Goal: Task Accomplishment & Management: Manage account settings

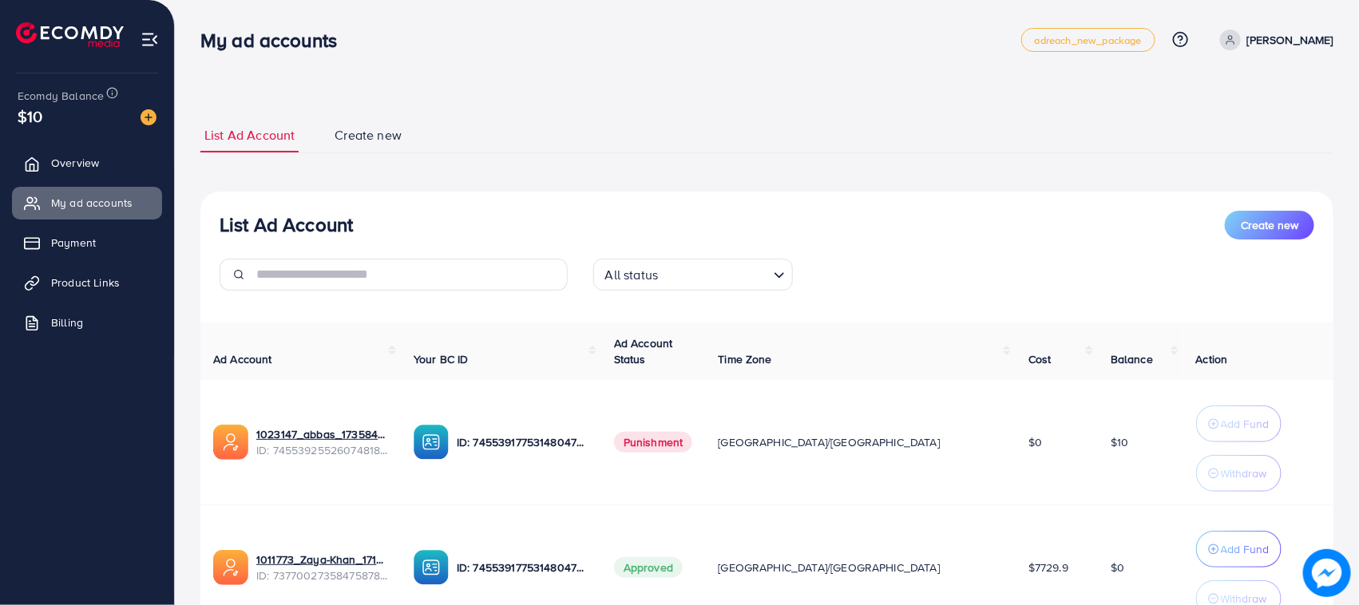
drag, startPoint x: 129, startPoint y: 109, endPoint x: 851, endPoint y: 140, distance: 723.5
click at [831, 206] on div "List Ad Account Create new All status Loading... Ad Account Your BC ID Ad Accou…" at bounding box center [766, 447] width 1133 height 510
drag, startPoint x: 905, startPoint y: 10, endPoint x: 392, endPoint y: 218, distance: 553.5
click at [593, 248] on div "List Ad Account Create new All status Loading..." at bounding box center [766, 257] width 1133 height 93
drag, startPoint x: 189, startPoint y: 24, endPoint x: 426, endPoint y: 165, distance: 275.5
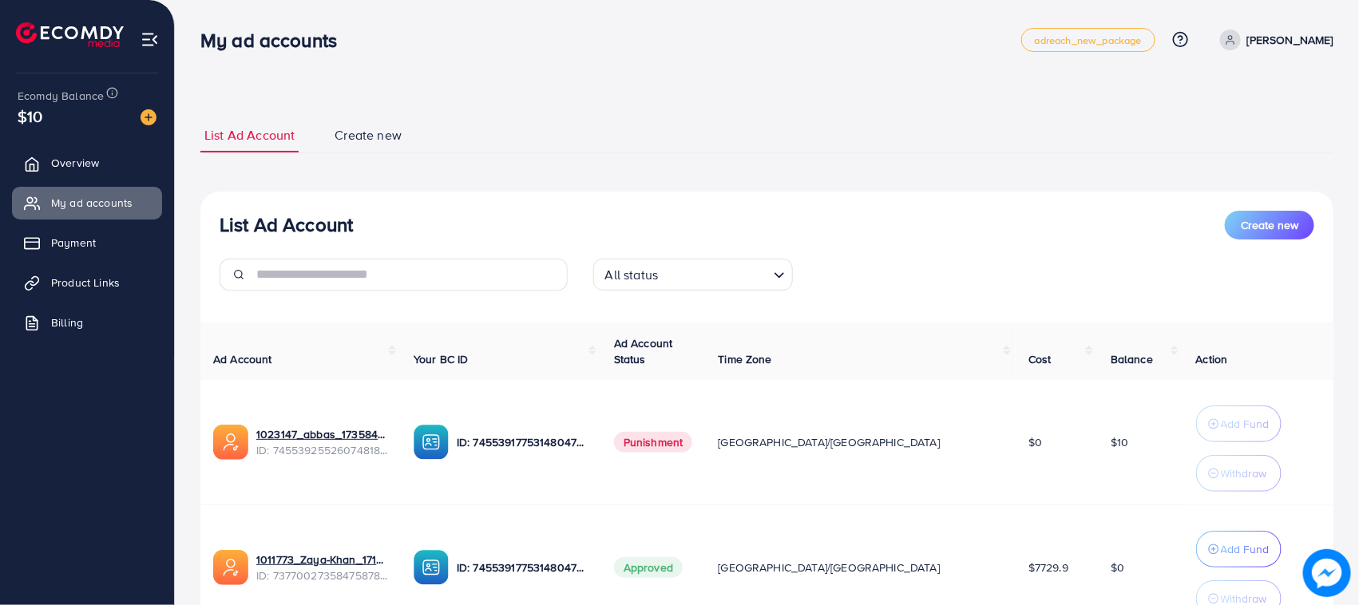
click at [426, 165] on div "List Ad Account Create new List Ad Account Create new All status Loading... Ad …" at bounding box center [767, 373] width 1185 height 746
click at [426, 165] on div "List Ad Account Create new List Ad Account Create new All status Loading... Ad …" at bounding box center [766, 409] width 1133 height 583
click at [97, 164] on span "Overview" at bounding box center [79, 163] width 48 height 16
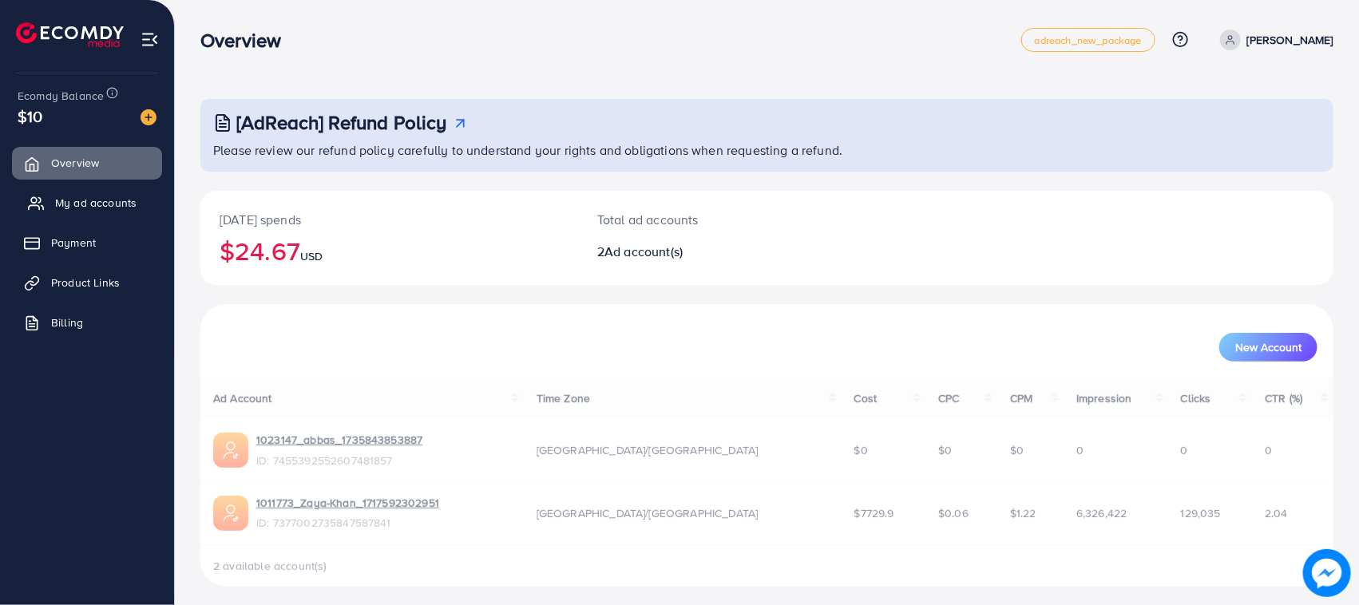
click at [105, 198] on span "My ad accounts" at bounding box center [95, 203] width 81 height 16
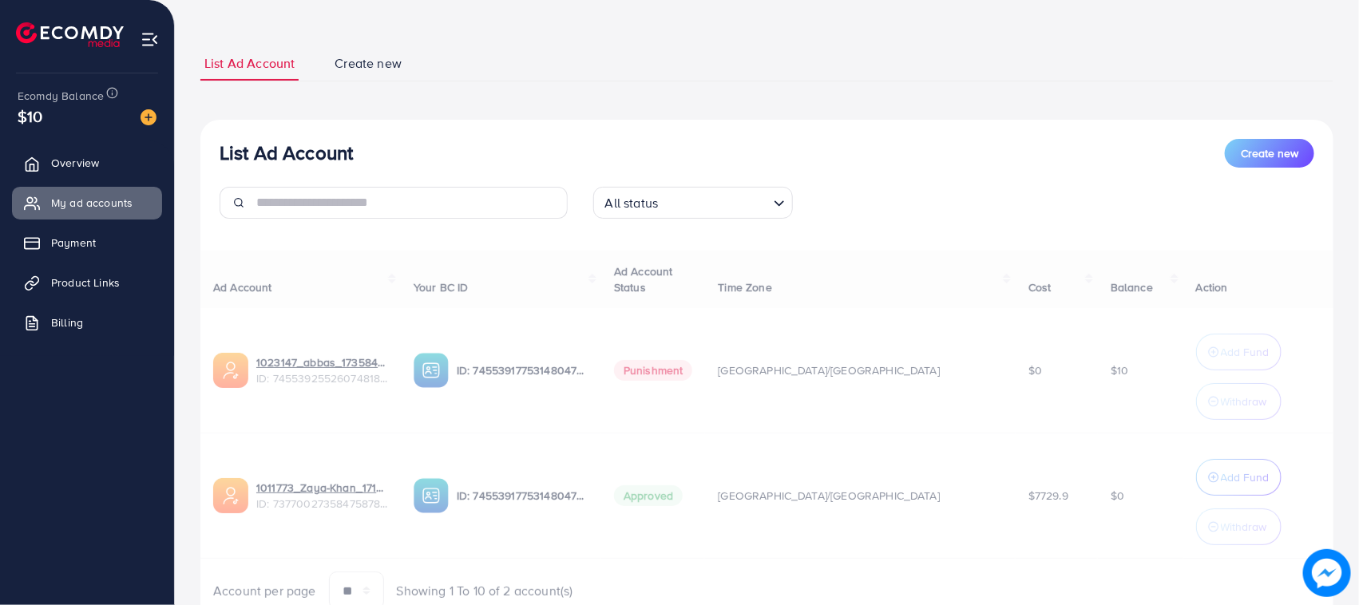
scroll to position [141, 0]
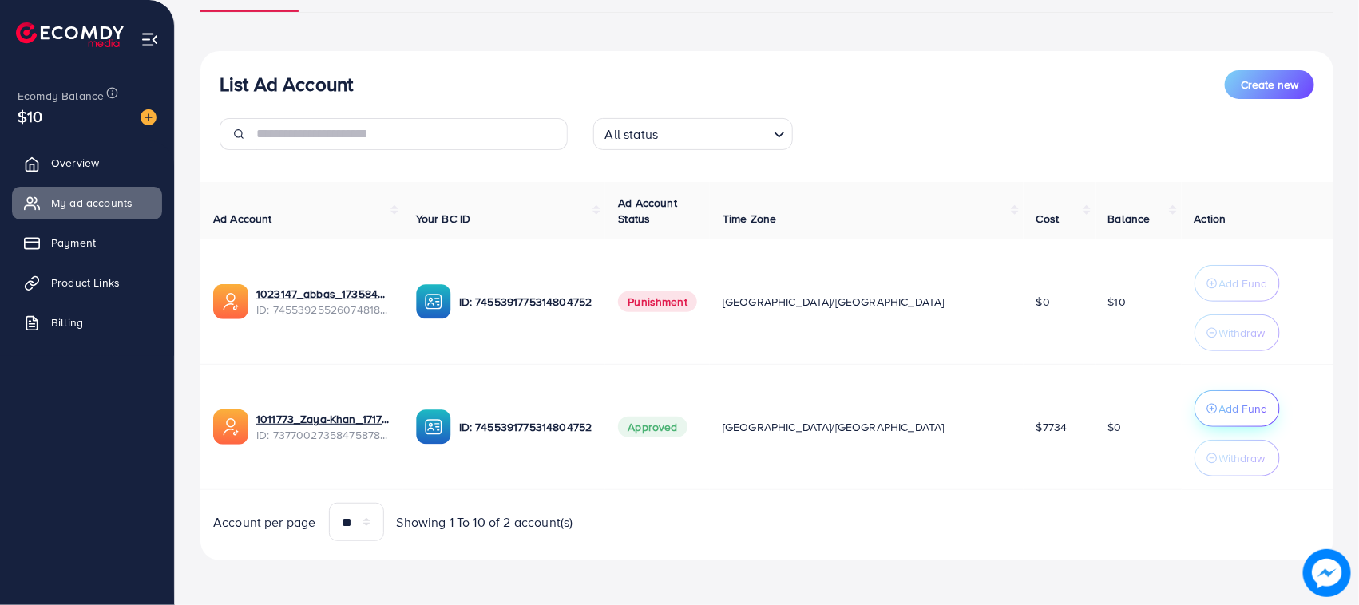
click at [1220, 412] on p "Add Fund" at bounding box center [1244, 408] width 49 height 19
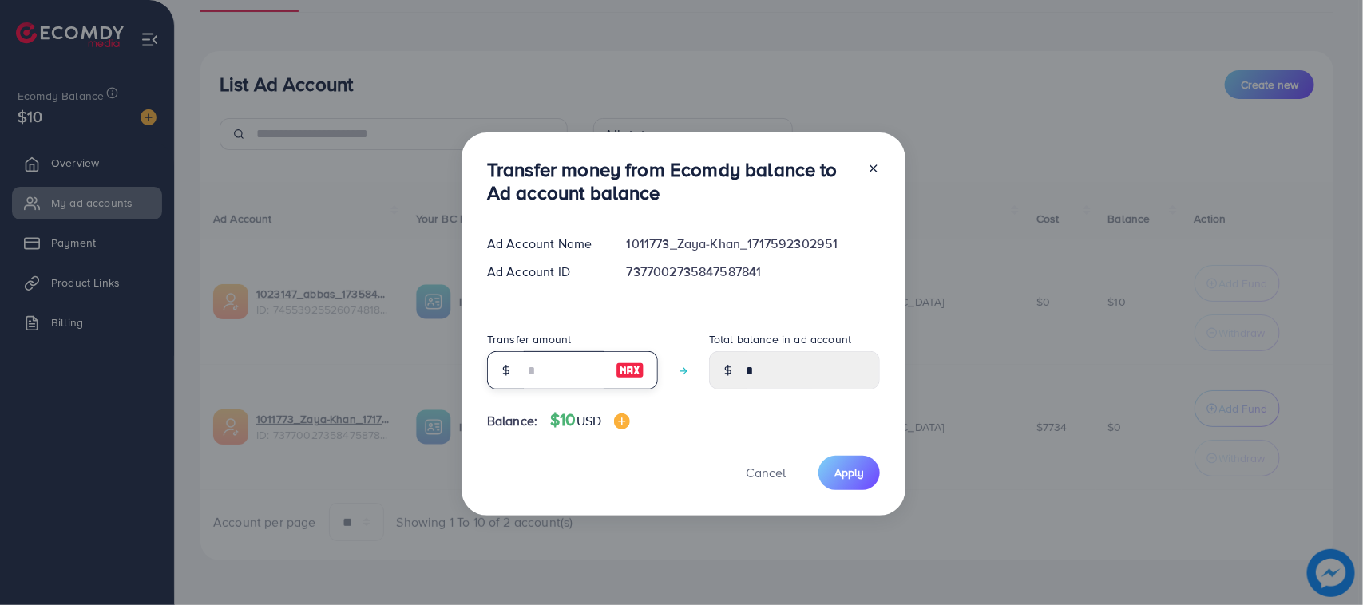
click at [537, 363] on input "number" at bounding box center [564, 370] width 80 height 38
type input "*"
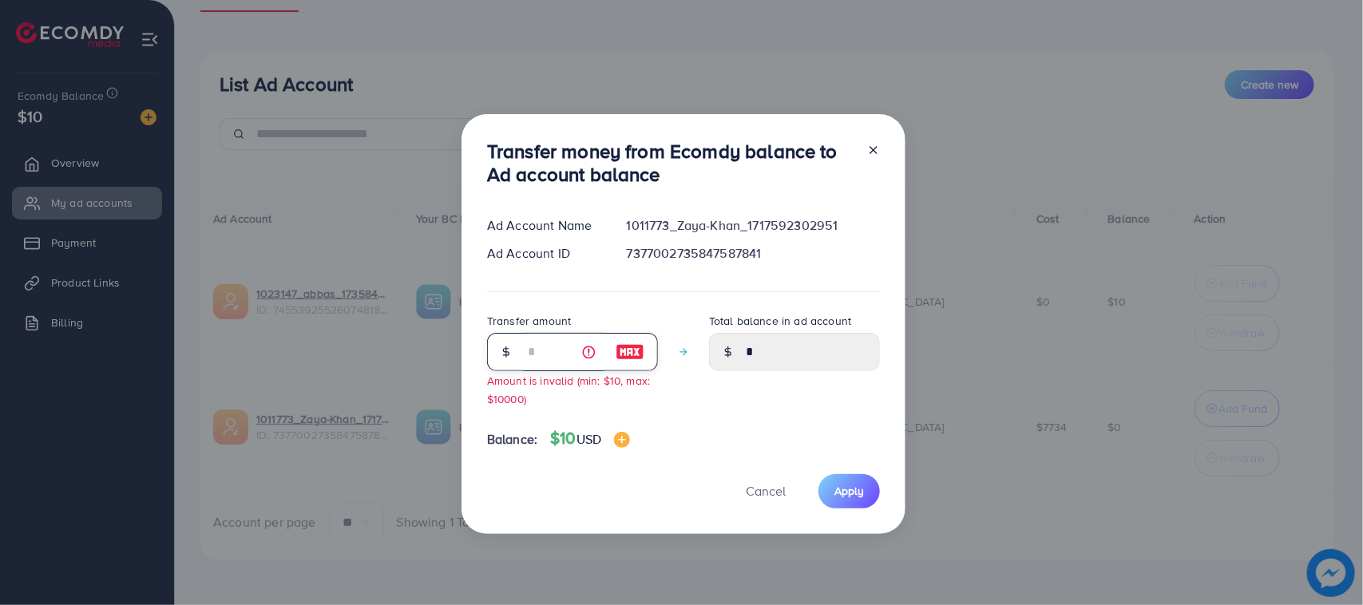
type input "****"
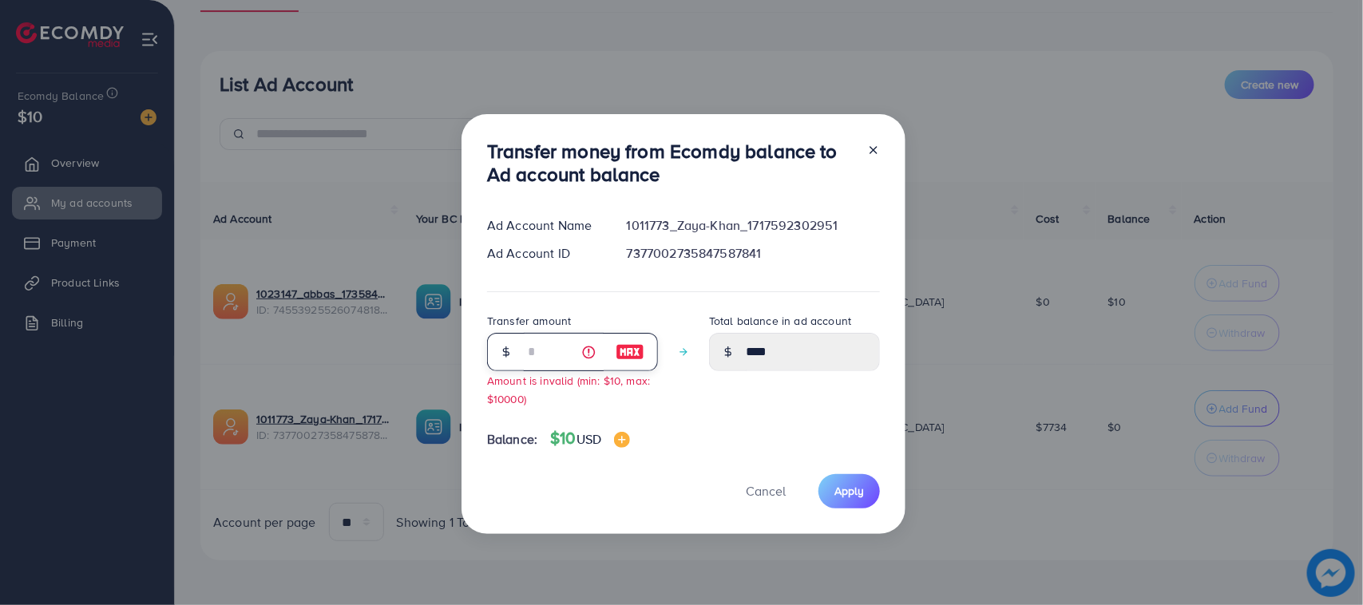
type input "**"
type input "*****"
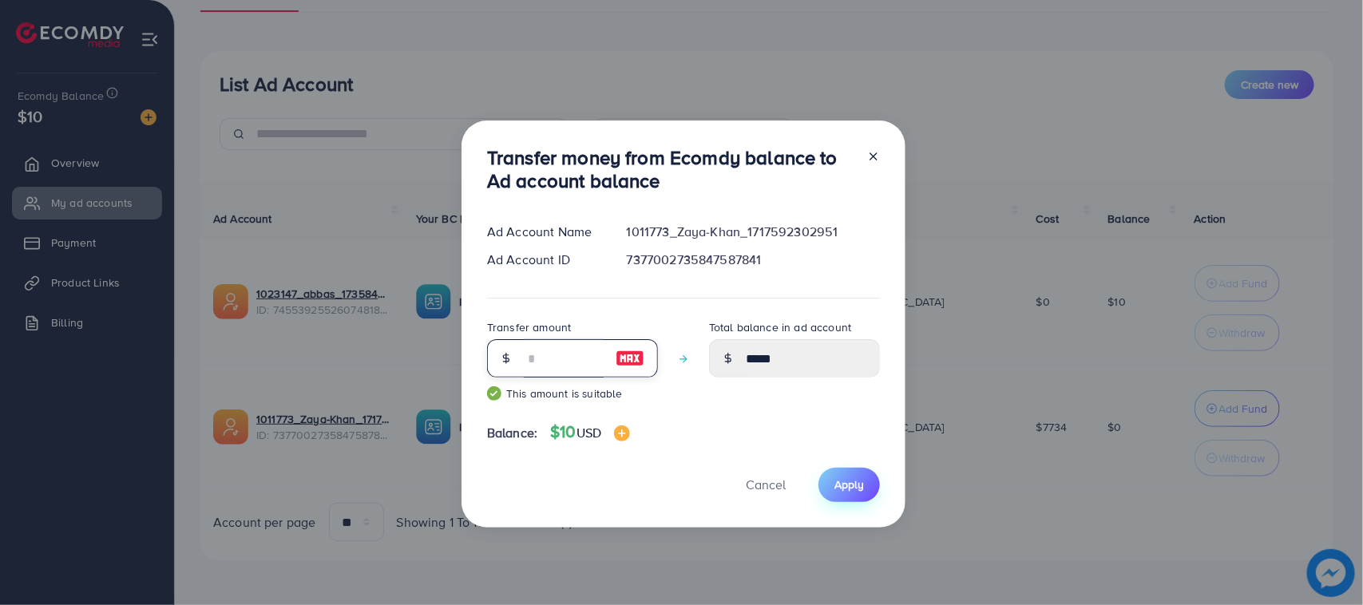
type input "**"
click at [845, 477] on span "Apply" at bounding box center [850, 485] width 30 height 16
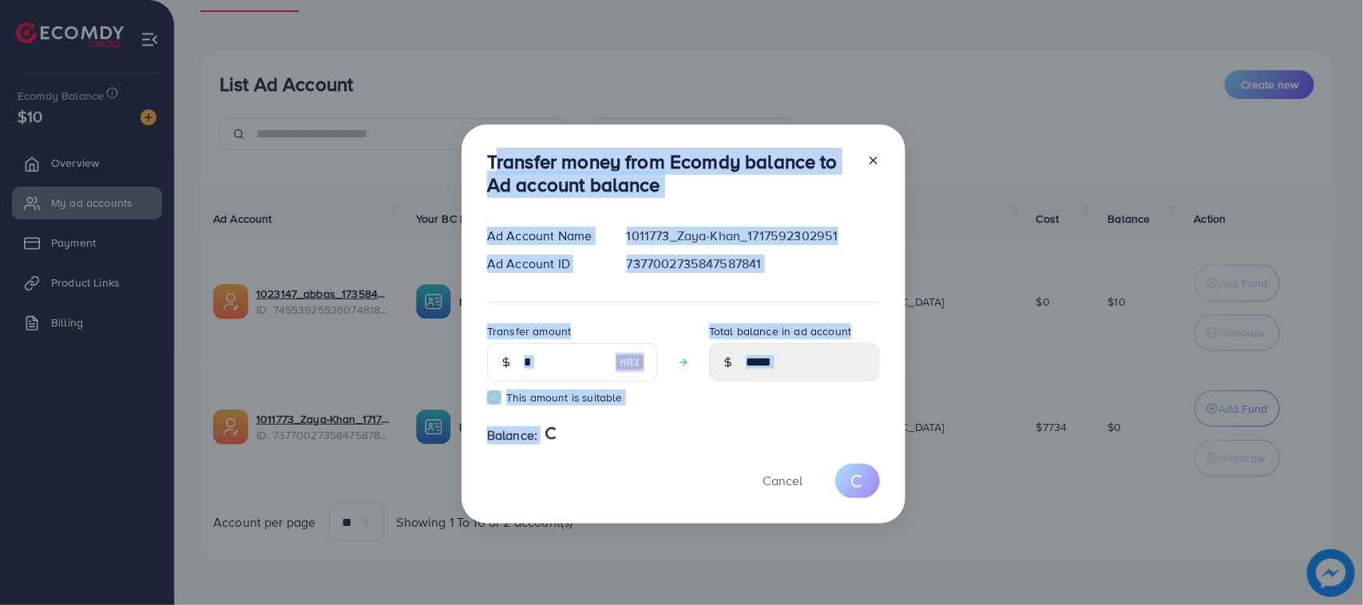
drag, startPoint x: 468, startPoint y: 142, endPoint x: 656, endPoint y: 475, distance: 382.3
click at [656, 475] on div "Transfer money from Ecomdy balance to Ad account balance Ad Account Name 101177…" at bounding box center [684, 324] width 444 height 399
click at [635, 471] on div "Cancel" at bounding box center [683, 481] width 393 height 34
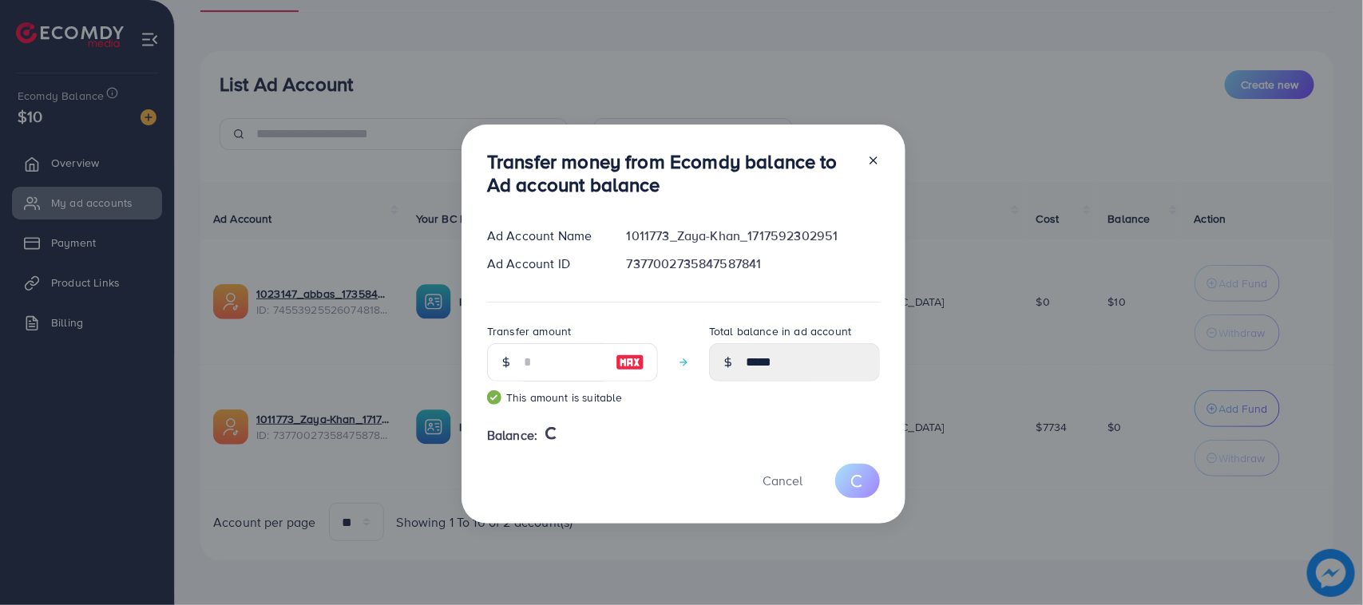
type input "*"
